Goal: Book appointment/travel/reservation

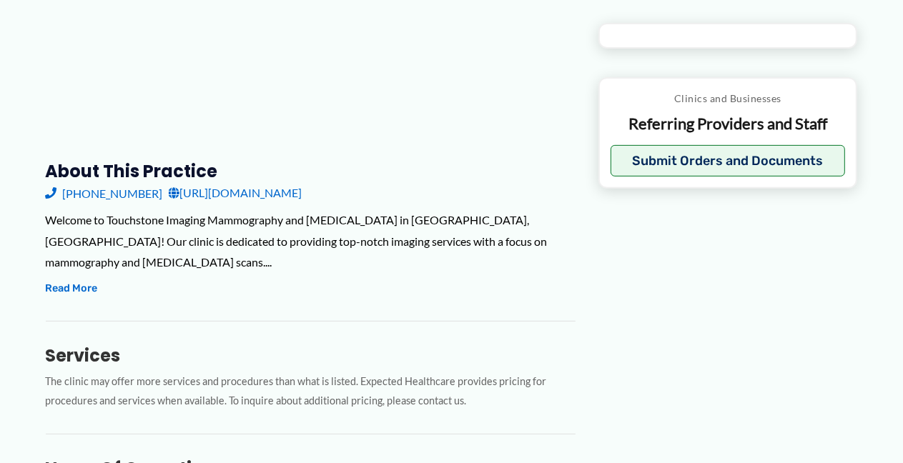
type input "**********"
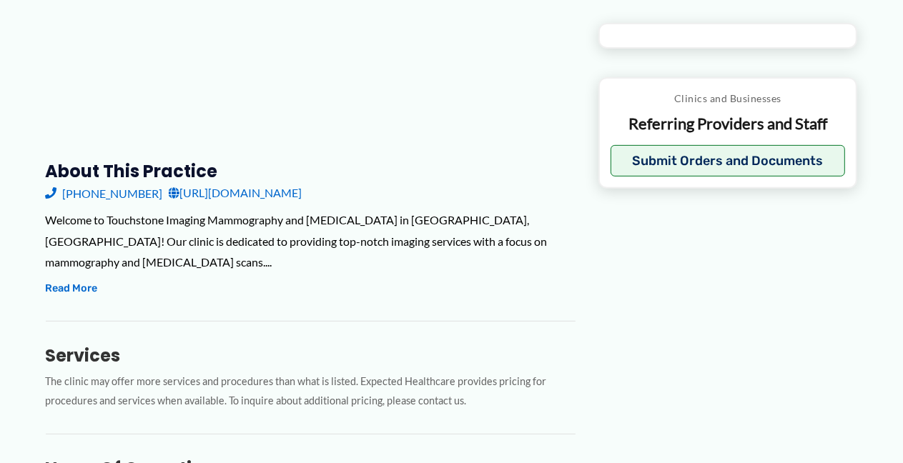
type input "**********"
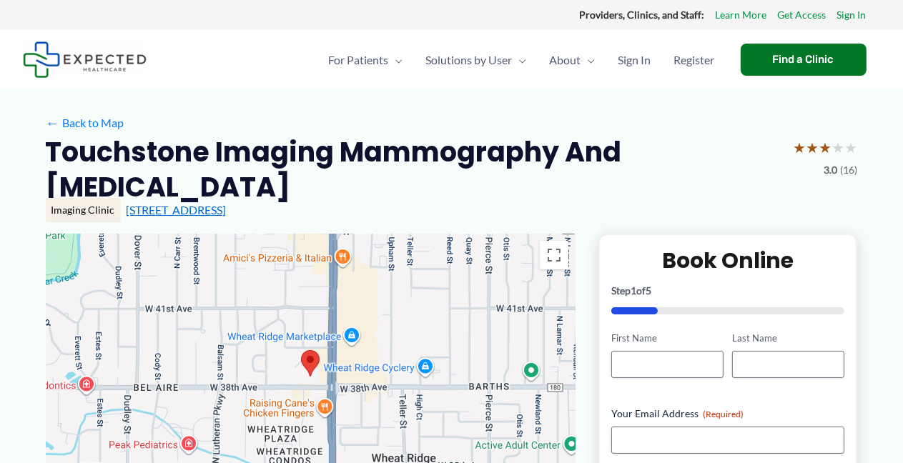
click at [155, 208] on link "[STREET_ADDRESS]" at bounding box center [177, 210] width 100 height 14
